Goal: Task Accomplishment & Management: Complete application form

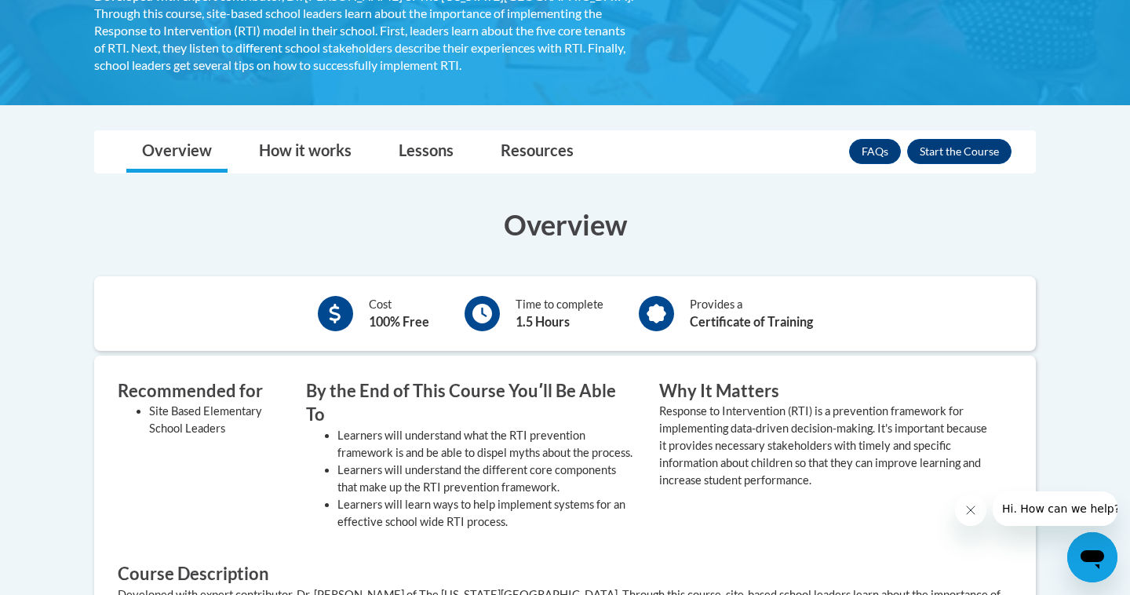
scroll to position [341, 0]
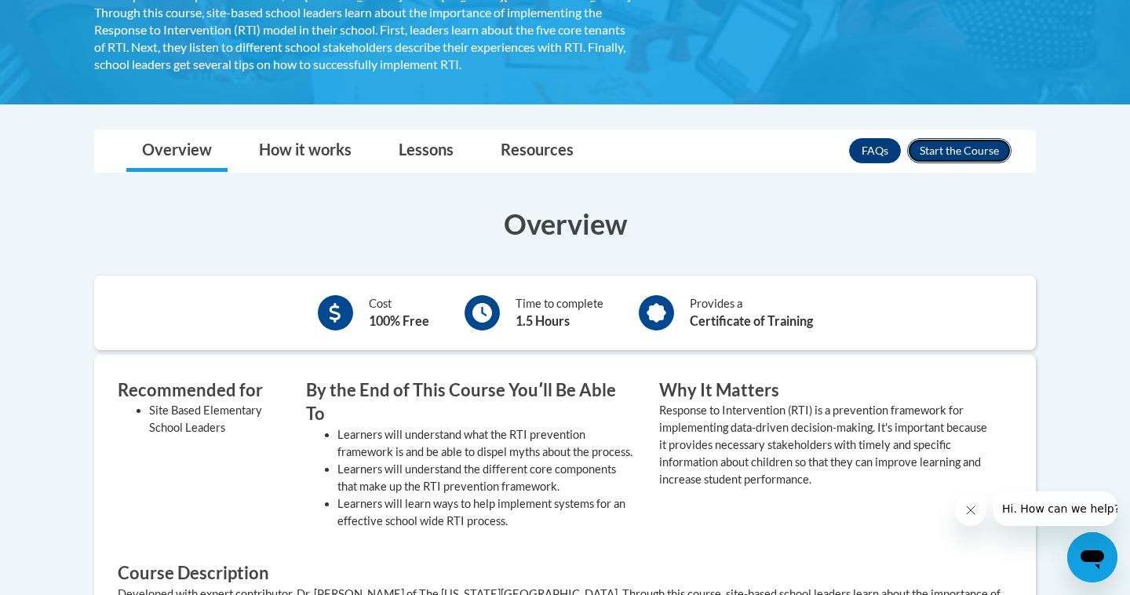
click at [957, 141] on button "Enroll" at bounding box center [959, 150] width 104 height 25
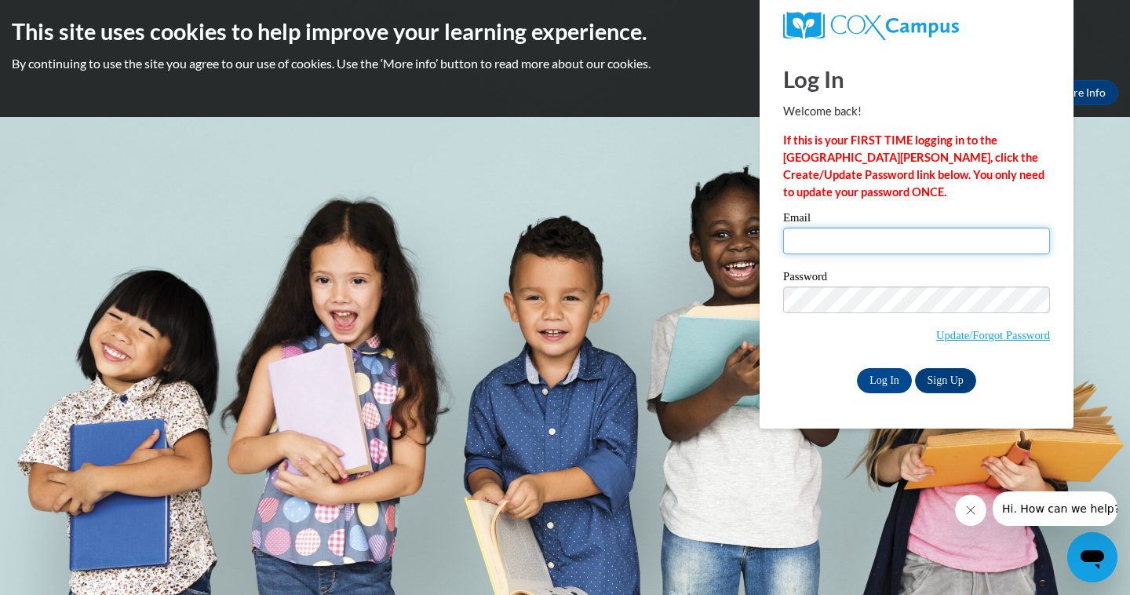
click at [865, 235] on input "Email" at bounding box center [916, 241] width 267 height 27
type input "etea"
click at [1061, 56] on div "Log In Welcome back! If this is your FIRST TIME logging in to the NEW Cox Campu…" at bounding box center [916, 237] width 337 height 381
click at [1085, 53] on div "This site uses cookies to help improve your learning experience. By continuing …" at bounding box center [565, 58] width 1130 height 117
